Goal: Task Accomplishment & Management: Complete application form

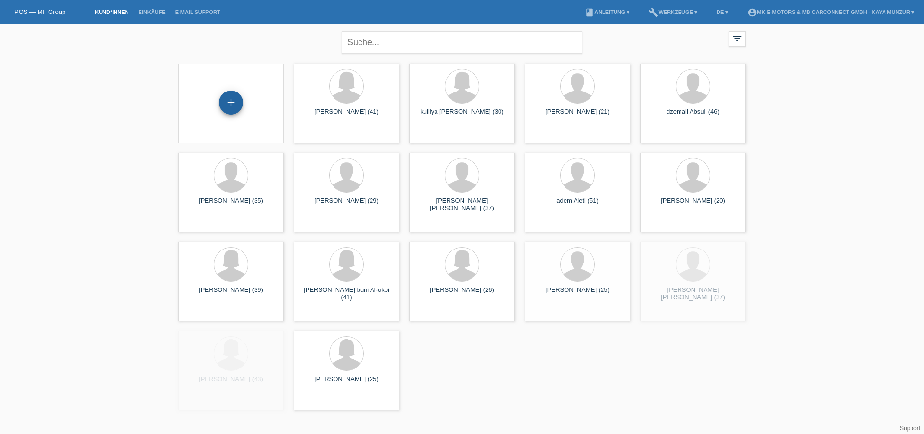
click at [225, 92] on div "+" at bounding box center [231, 103] width 24 height 24
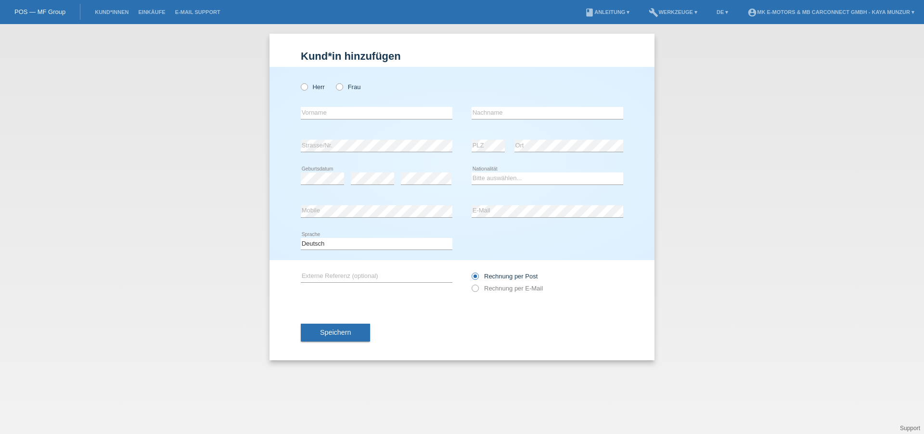
click at [301, 82] on div "Herr Frau error Vorname error" at bounding box center [462, 163] width 385 height 193
click at [383, 117] on input "text" at bounding box center [377, 113] width 152 height 12
paste input "Milos mijajlovic Reiserstrasse 22 4600 Olten"
drag, startPoint x: 349, startPoint y: 115, endPoint x: 433, endPoint y: 116, distance: 84.3
click at [433, 116] on input "Milos mijajlovic Reiserstrasse 22 4600 Olten" at bounding box center [377, 113] width 152 height 12
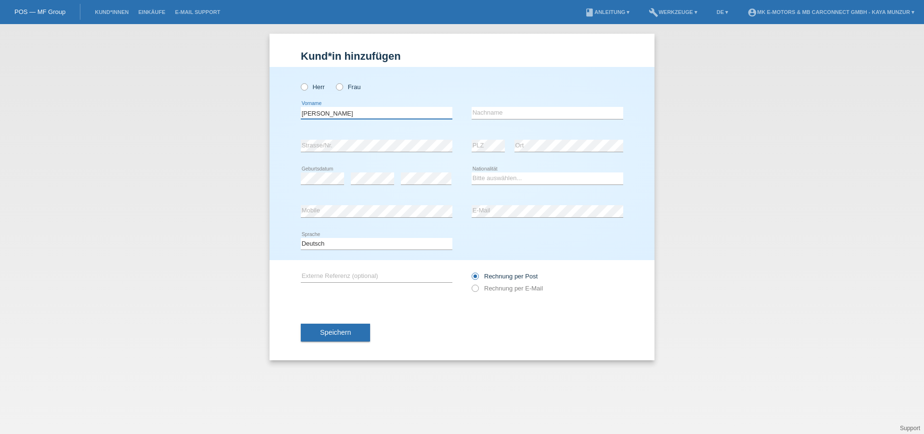
drag, startPoint x: 318, startPoint y: 115, endPoint x: 360, endPoint y: 116, distance: 41.4
click at [360, 116] on input "Milos mijajlovic" at bounding box center [377, 113] width 152 height 12
drag, startPoint x: 316, startPoint y: 116, endPoint x: 287, endPoint y: 115, distance: 29.4
click at [301, 115] on input "Milos mijajlovic" at bounding box center [377, 113] width 152 height 12
type input "mijajlovic"
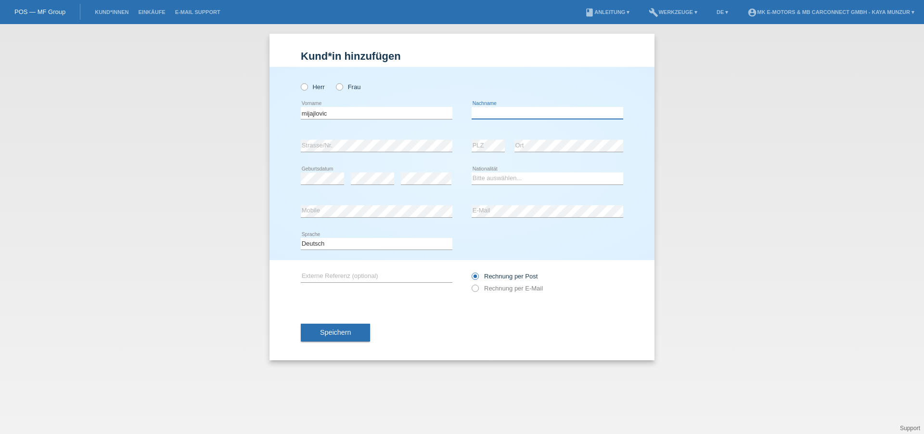
click at [504, 114] on input "text" at bounding box center [548, 113] width 152 height 12
paste input "Milos"
type input "Milos"
drag, startPoint x: 309, startPoint y: 115, endPoint x: 297, endPoint y: 114, distance: 12.1
click at [301, 115] on input "mijajlovic" at bounding box center [377, 113] width 152 height 12
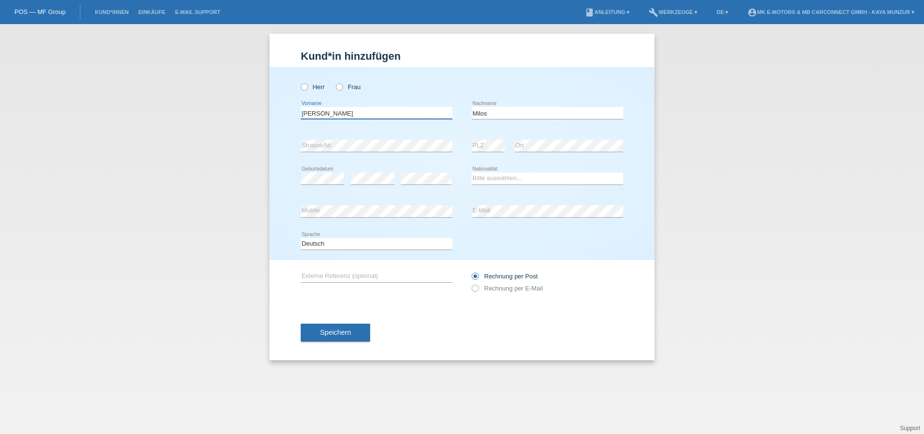
type input "Mijajlovic"
click at [508, 172] on div "Bitte auswählen... Schweiz Deutschland Liechtenstein Österreich ------------ Af…" at bounding box center [548, 178] width 152 height 33
select select "RS"
click option "Serbien" at bounding box center [0, 0] width 0 height 0
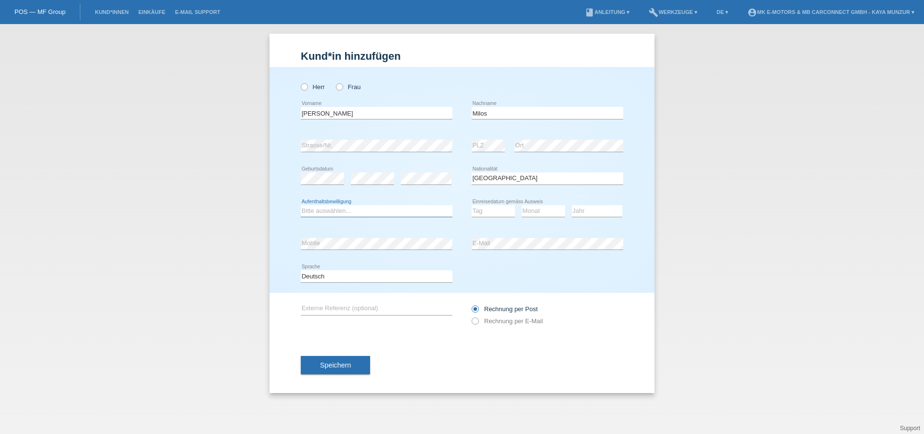
select select "C"
click option "C" at bounding box center [0, 0] width 0 height 0
select select "11"
click option "11" at bounding box center [0, 0] width 0 height 0
click at [522, 205] on select "Monat 01 02 03 04 05 06 07 08 09 10 11" at bounding box center [543, 211] width 43 height 12
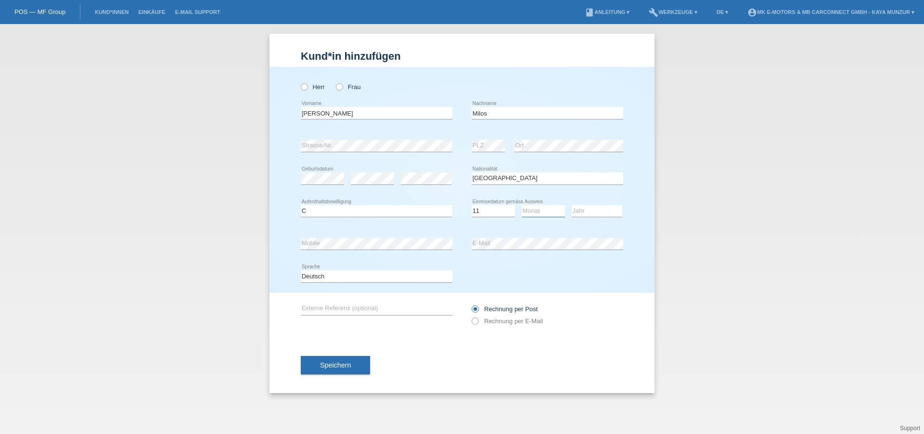
select select "03"
click option "03" at bounding box center [0, 0] width 0 height 0
select select "2007"
click option "2007" at bounding box center [0, 0] width 0 height 0
click at [470, 316] on icon at bounding box center [470, 316] width 0 height 0
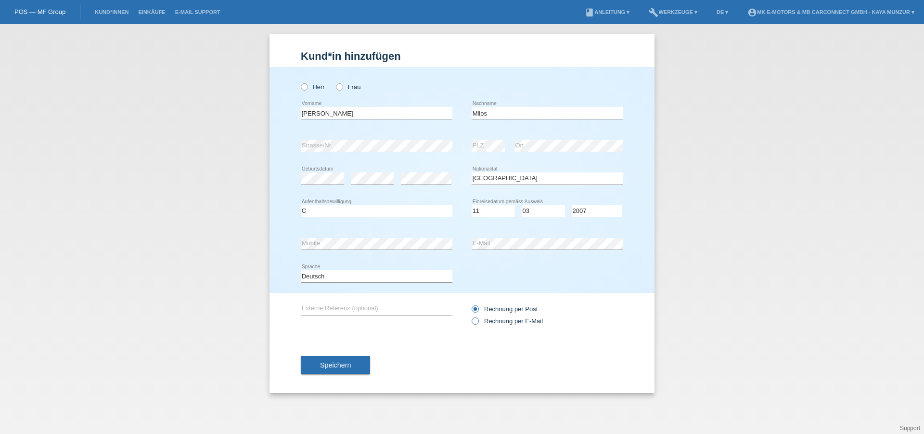
click at [476, 319] on input "Rechnung per E-Mail" at bounding box center [475, 323] width 6 height 12
radio input "true"
click at [425, 385] on div "Speichern" at bounding box center [462, 365] width 323 height 56
click at [357, 368] on button "Speichern" at bounding box center [335, 365] width 69 height 18
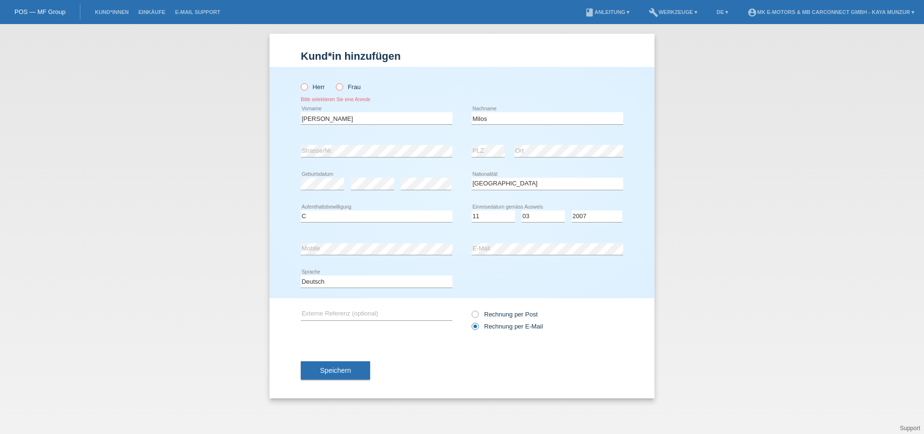
click at [309, 86] on label "Herr" at bounding box center [313, 86] width 24 height 7
click at [307, 86] on input "Herr" at bounding box center [304, 86] width 6 height 6
radio input "true"
click at [339, 374] on span "Speichern" at bounding box center [335, 370] width 31 height 8
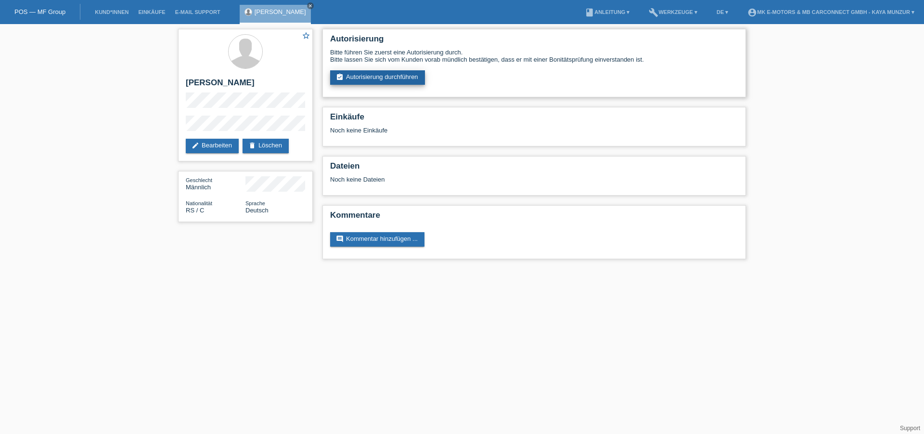
click at [394, 77] on link "assignment_turned_in Autorisierung durchführen" at bounding box center [377, 77] width 95 height 14
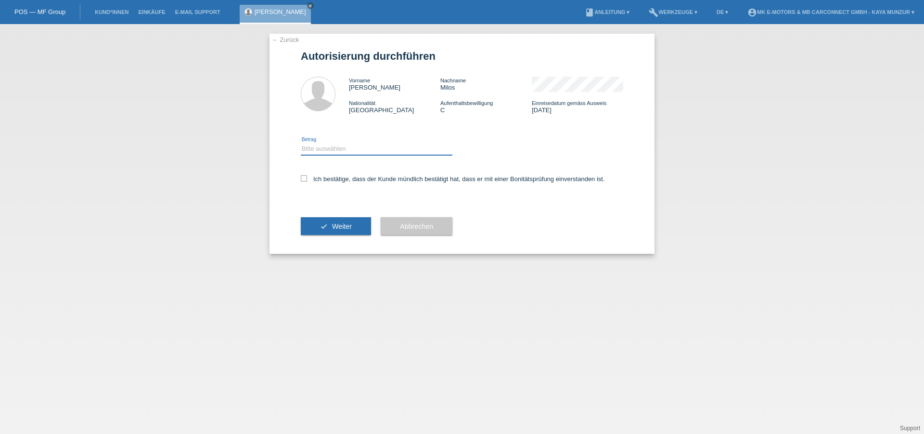
select select "2"
click option "CHF 500.00 - CHF 1'999.00" at bounding box center [0, 0] width 0 height 0
click at [300, 177] on div "← Zurück Autorisierung durchführen Vorname Mijajlovic Nachname Milos Nationalit…" at bounding box center [462, 144] width 385 height 220
click at [305, 182] on icon at bounding box center [304, 178] width 6 height 6
click at [305, 182] on input "Ich bestätige, dass der Kunde mündlich bestätigt hat, dass er mit einer Bonität…" at bounding box center [304, 178] width 6 height 6
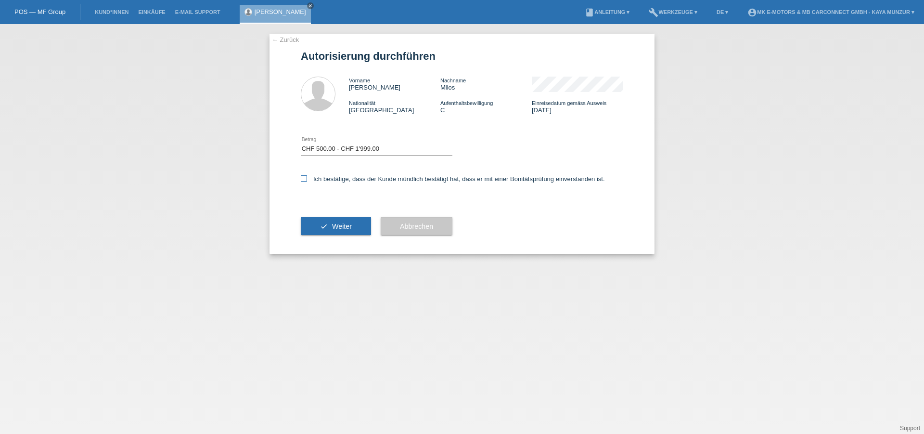
checkbox input "true"
click at [339, 230] on span "Weiter" at bounding box center [342, 226] width 20 height 8
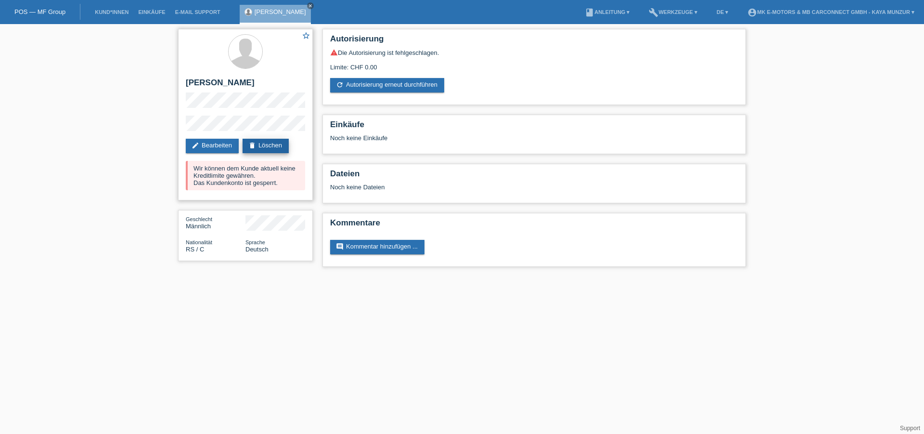
click at [279, 148] on link "delete Löschen" at bounding box center [266, 146] width 46 height 14
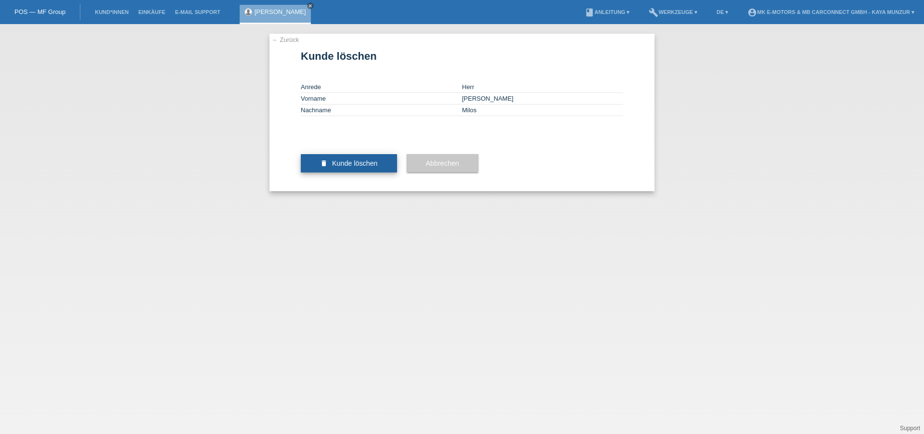
click at [351, 167] on span "Kunde löschen" at bounding box center [355, 163] width 46 height 8
